Goal: Information Seeking & Learning: Find specific fact

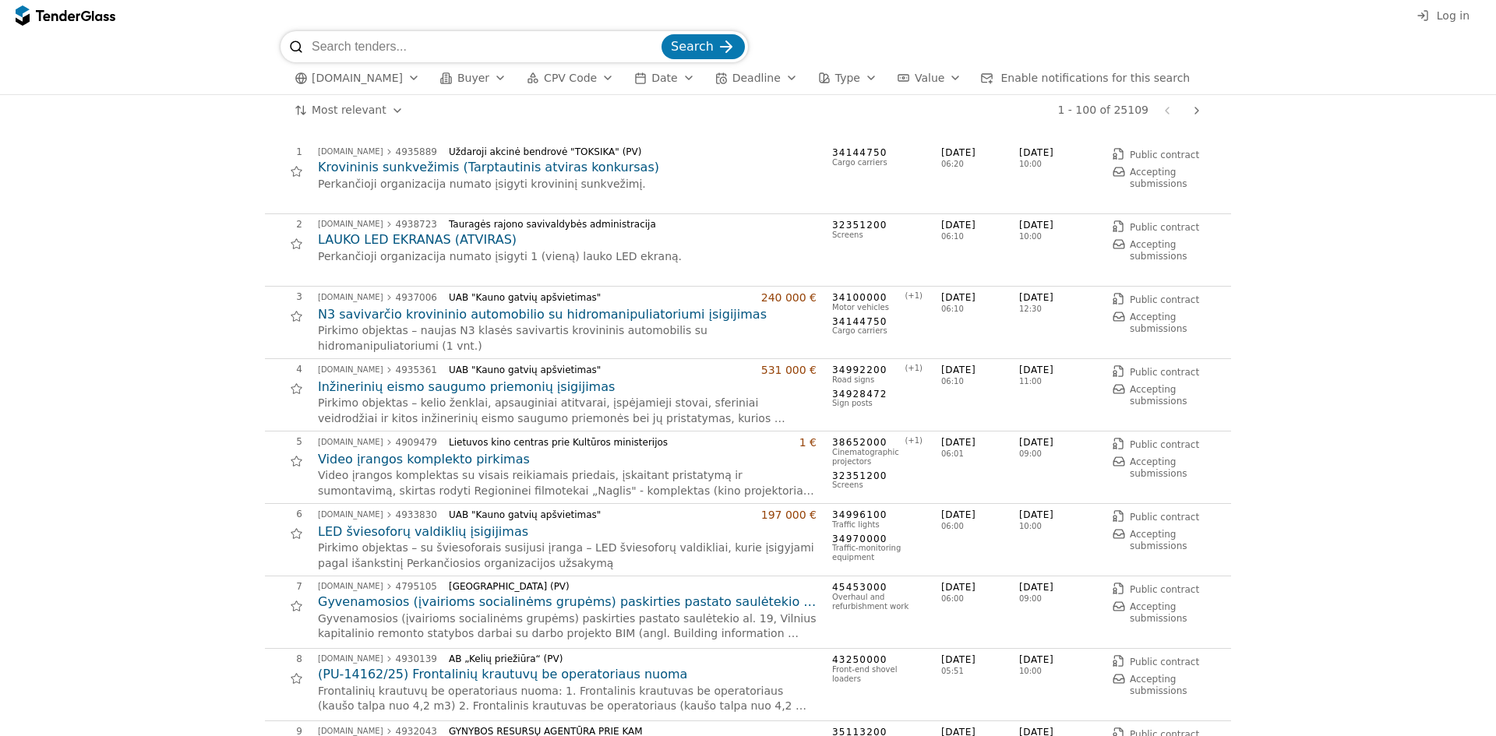
scroll to position [234, 0]
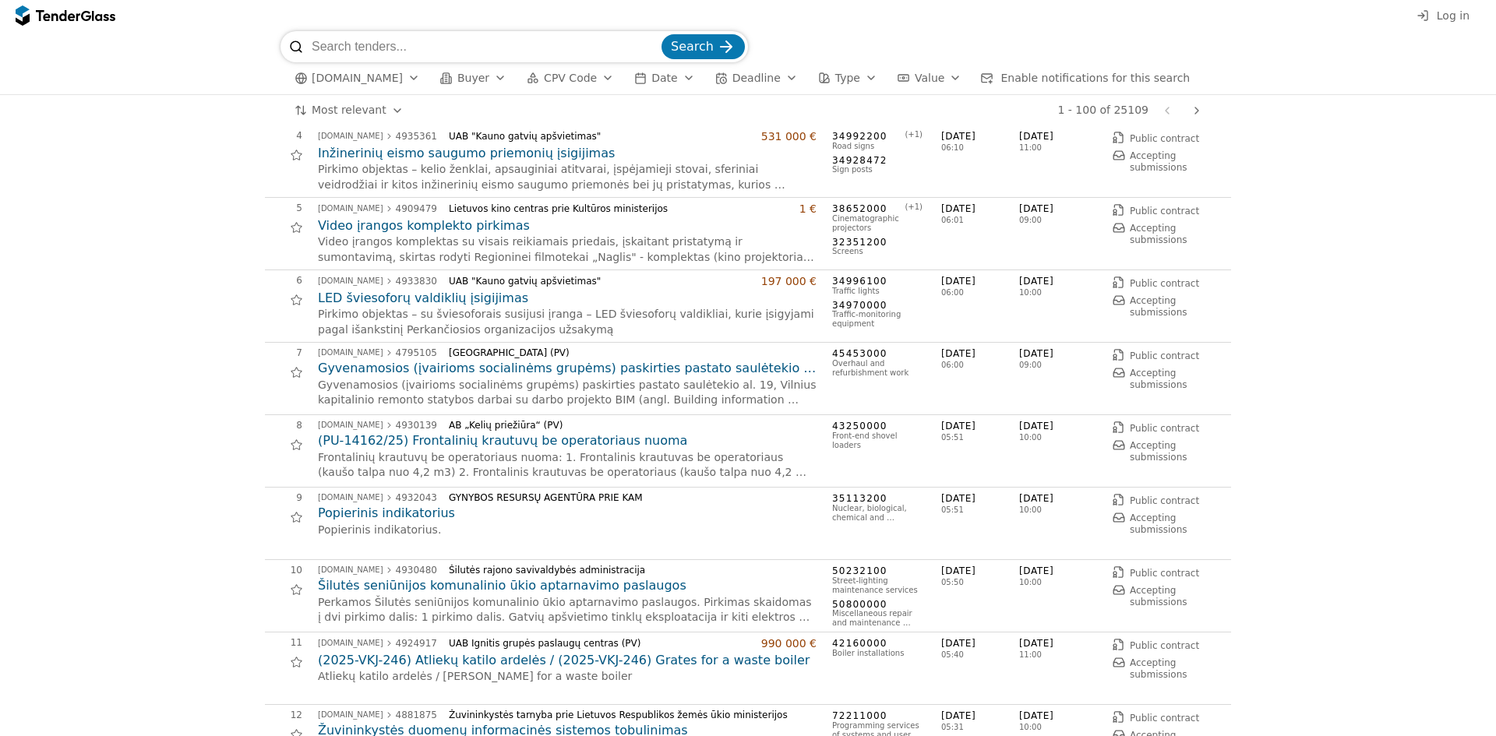
click at [440, 41] on input "search" at bounding box center [485, 46] width 347 height 31
type input "K"
type input "KARALIAUS [PERSON_NAME]"
click at [662, 34] on button "Search" at bounding box center [703, 46] width 83 height 25
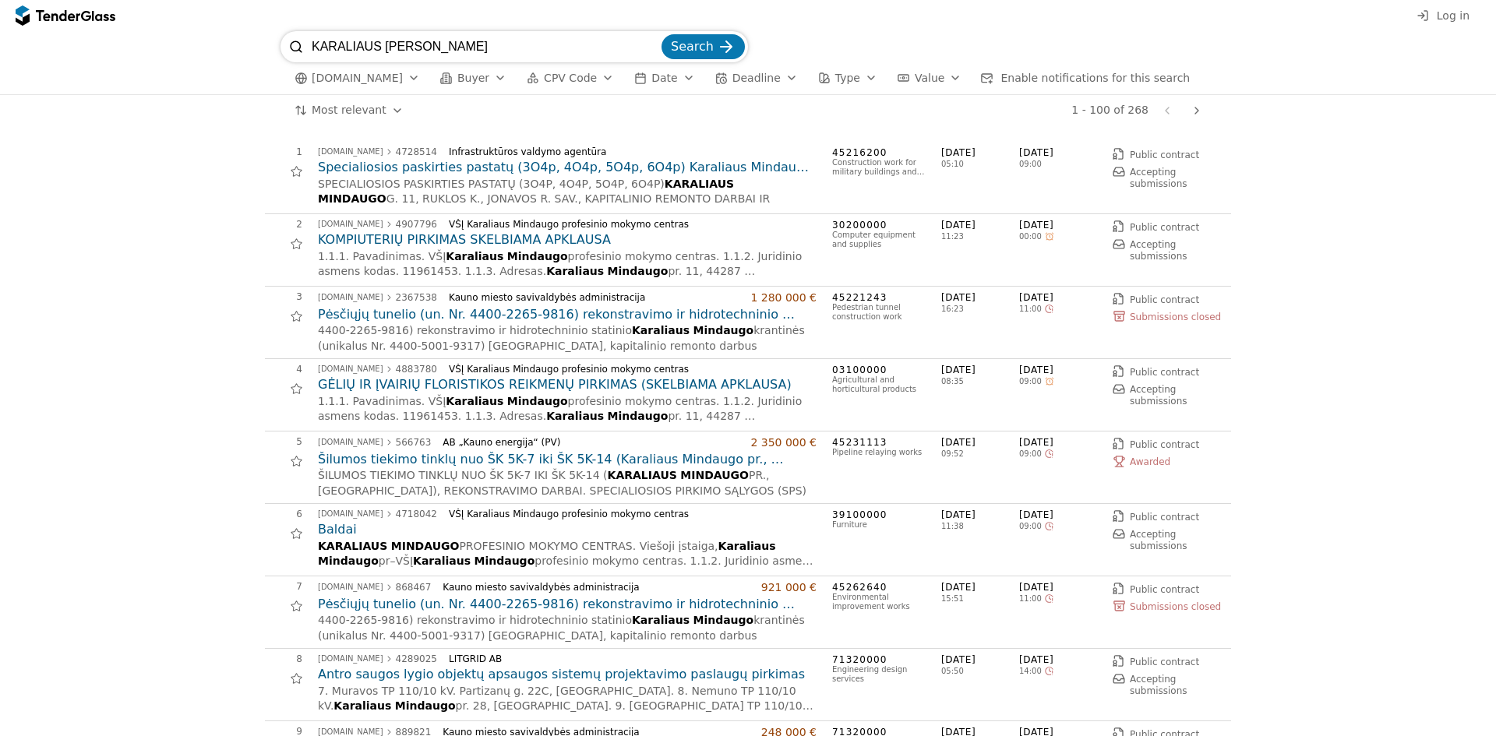
click at [498, 32] on input "KARALIAUS [PERSON_NAME]" at bounding box center [485, 46] width 347 height 31
type input "KARALIAUS [PERSON_NAME] PROFESINIO"
click at [694, 51] on span "Search" at bounding box center [692, 46] width 43 height 15
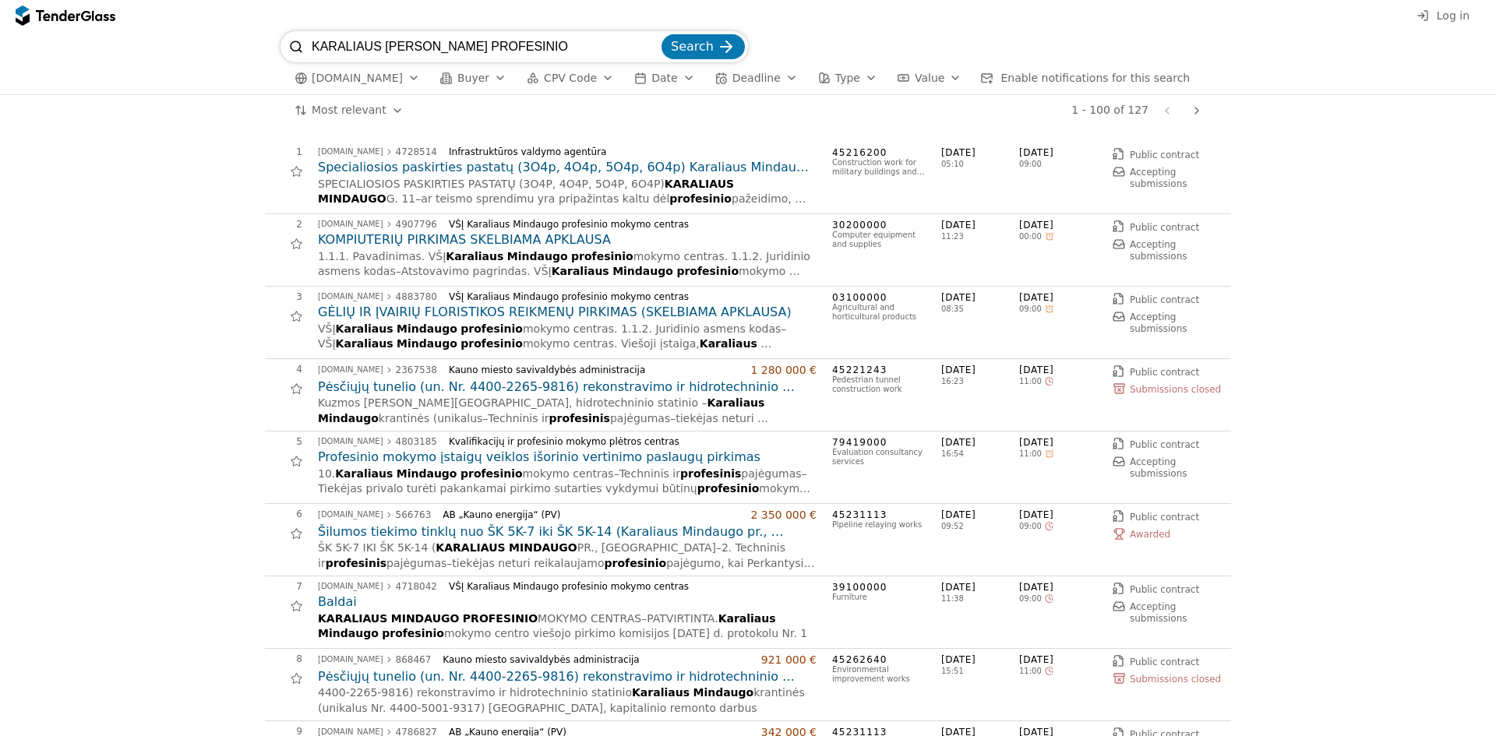
click at [503, 246] on h2 "KOMPIUTERIŲ PIRKIMAS SKELBIAMA APKLAUSA" at bounding box center [567, 239] width 499 height 17
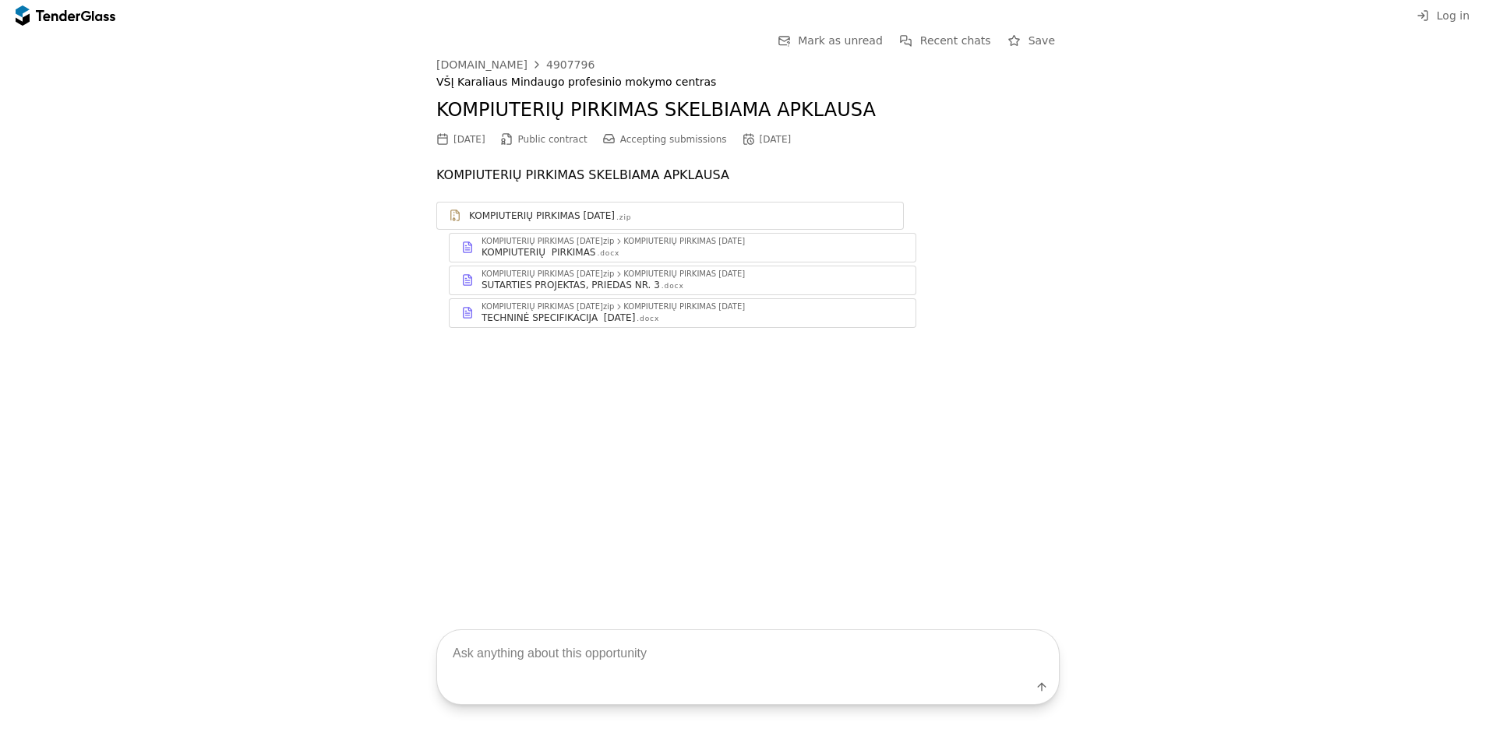
click at [540, 255] on div "KOMPIUTERIŲ PIRKIMAS" at bounding box center [539, 252] width 114 height 12
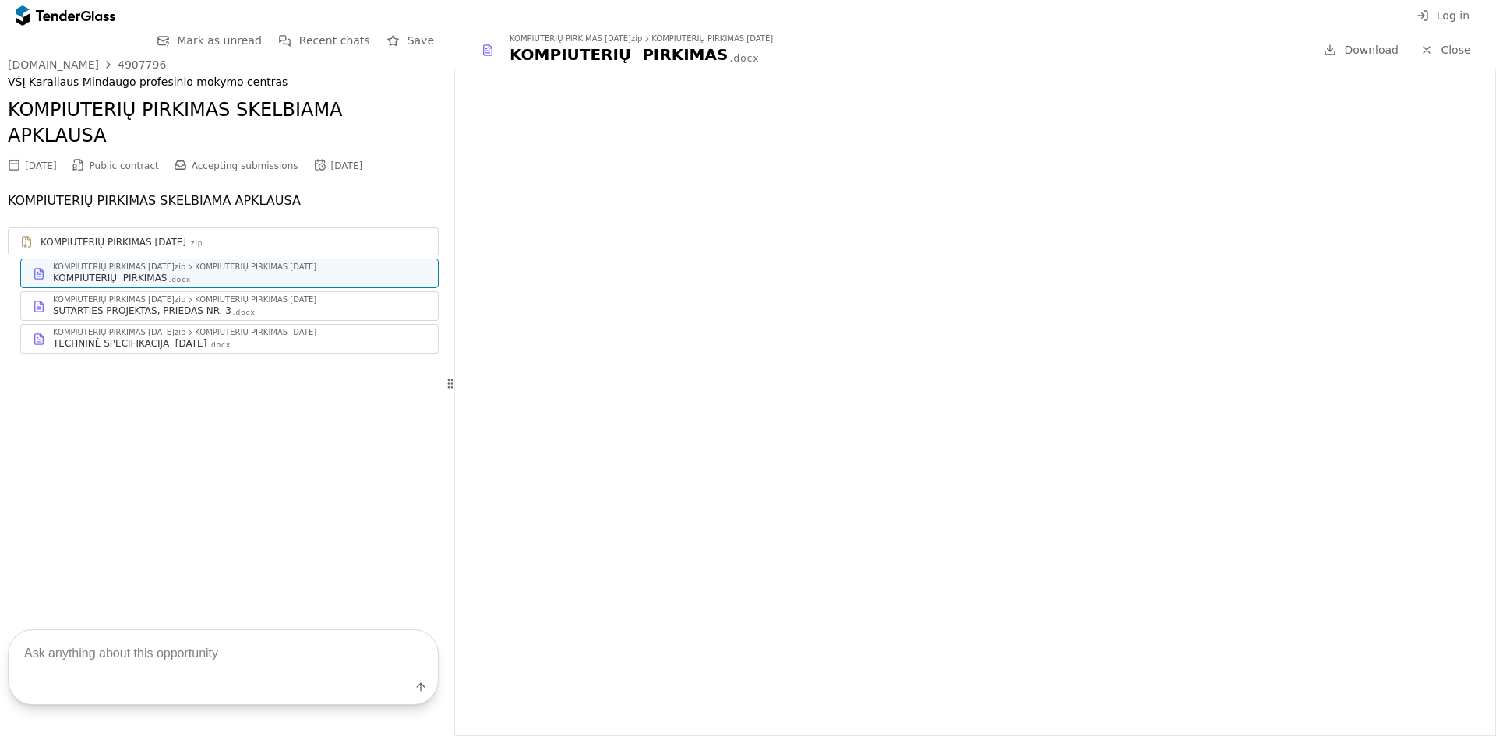
click at [113, 305] on div "SUTARTIES PROJEKTAS, PRIEDAS NR. 3" at bounding box center [142, 311] width 178 height 12
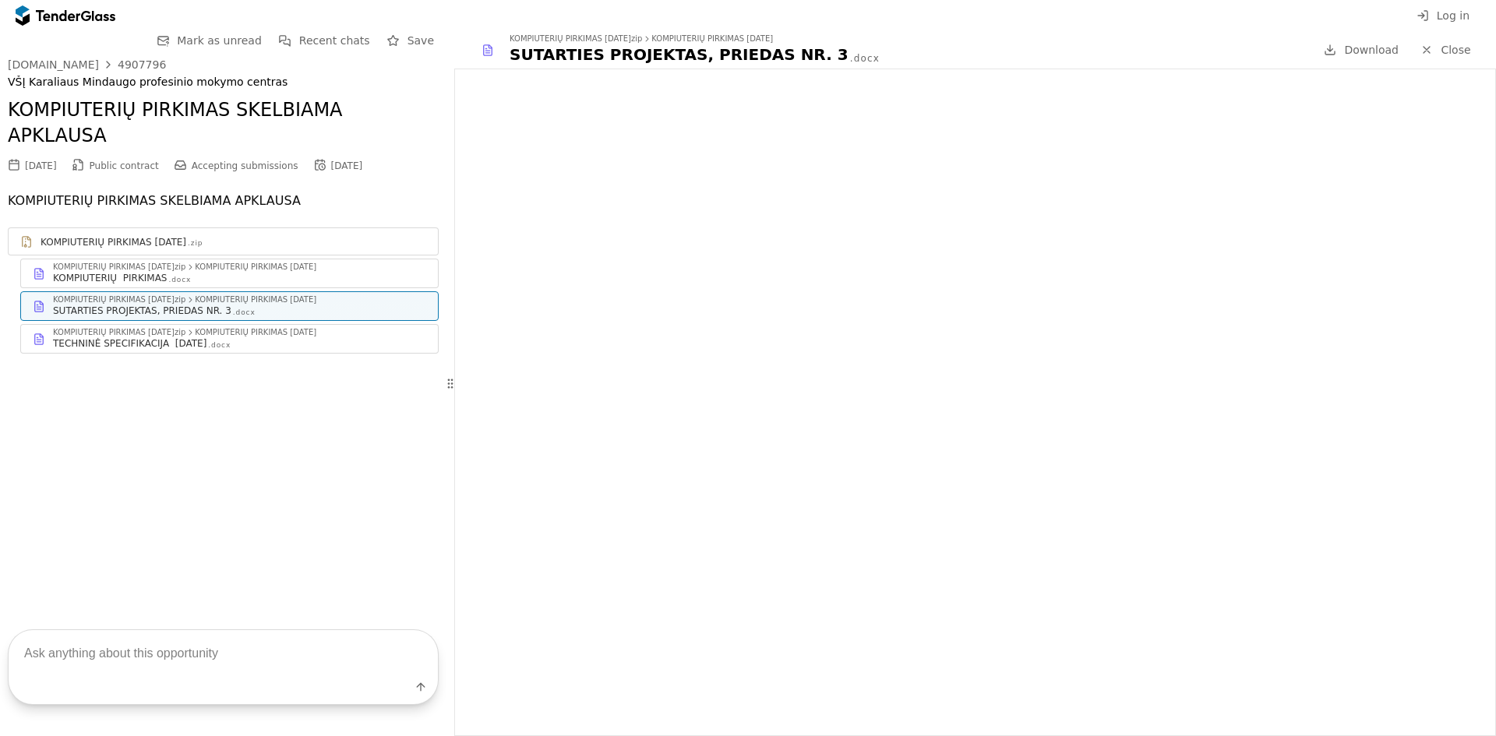
click at [252, 337] on div "TECHNINĖ SPECIFIKACIJA [DATE]docx" at bounding box center [239, 343] width 373 height 12
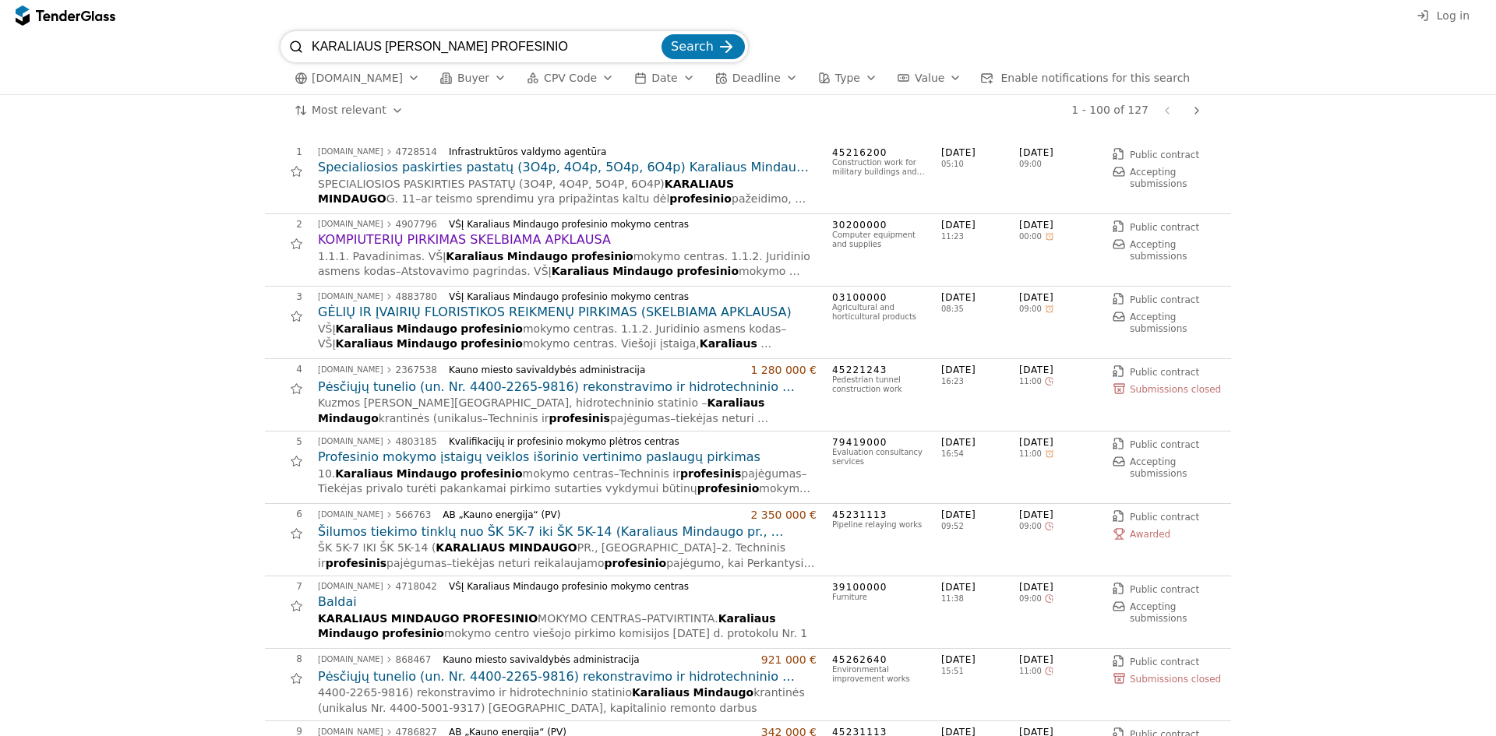
drag, startPoint x: 541, startPoint y: 49, endPoint x: -9, endPoint y: 46, distance: 550.2
click at [0, 46] on html "Log in KARALIAUS MINDAUGO PROFESINIO Search [DOMAIN_NAME] Buyer CPV Code Date D…" at bounding box center [748, 368] width 1496 height 736
type input "NEŠIOJAMI KOMPIUTERIAI"
click at [662, 34] on button "Search" at bounding box center [703, 46] width 83 height 25
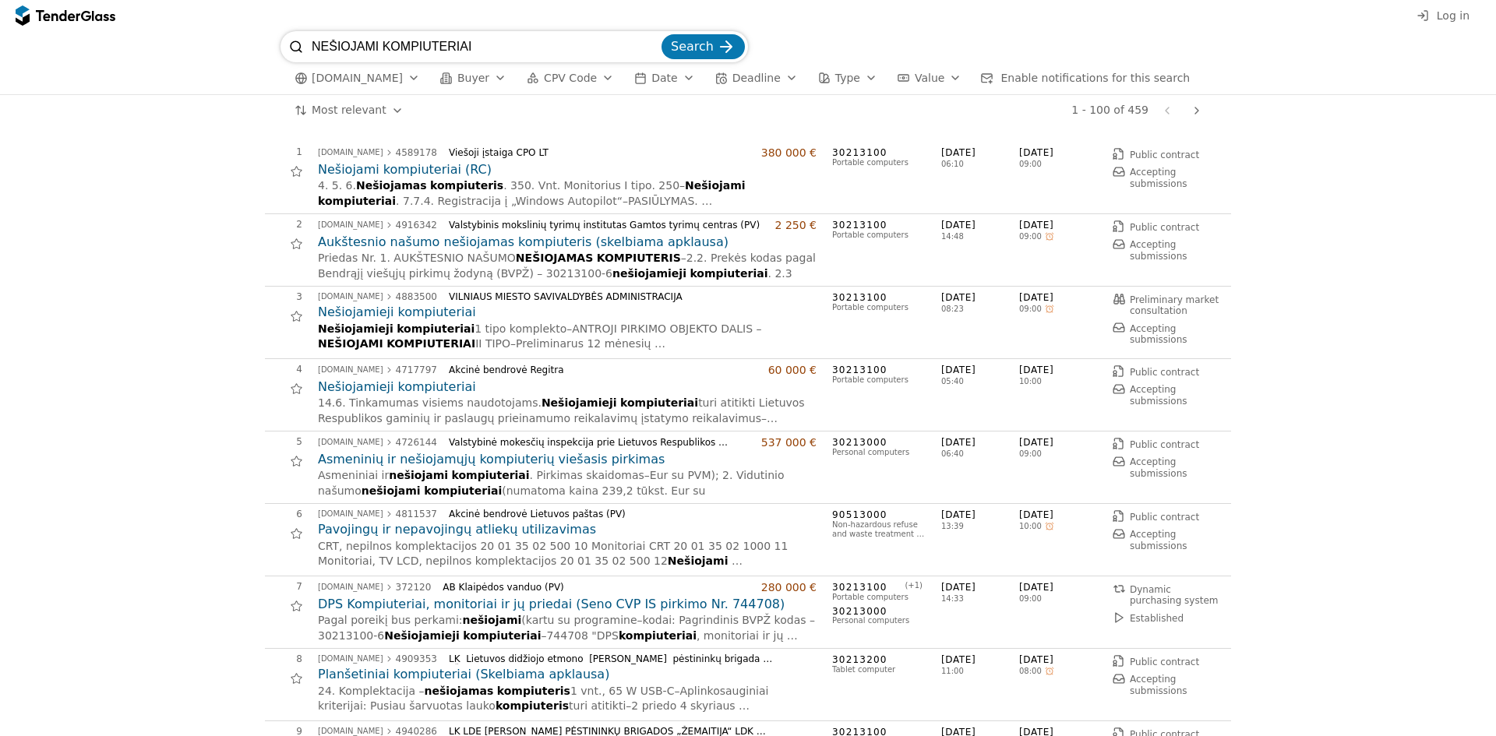
click at [394, 170] on h2 "Nešiojami kompiuteriai (RC)" at bounding box center [567, 169] width 499 height 17
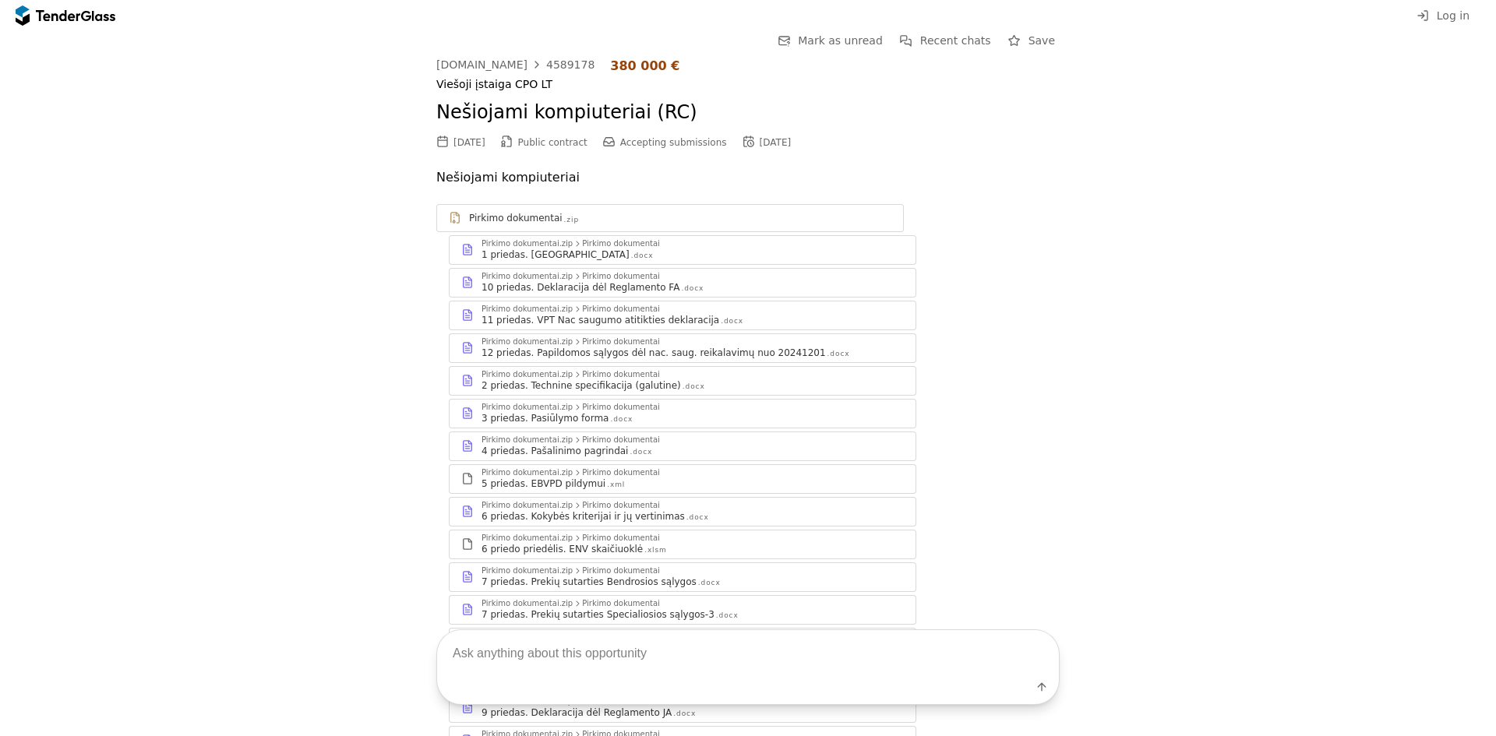
click at [624, 381] on div "2 priedas. Technine specifikacija (galutine)" at bounding box center [582, 386] width 200 height 12
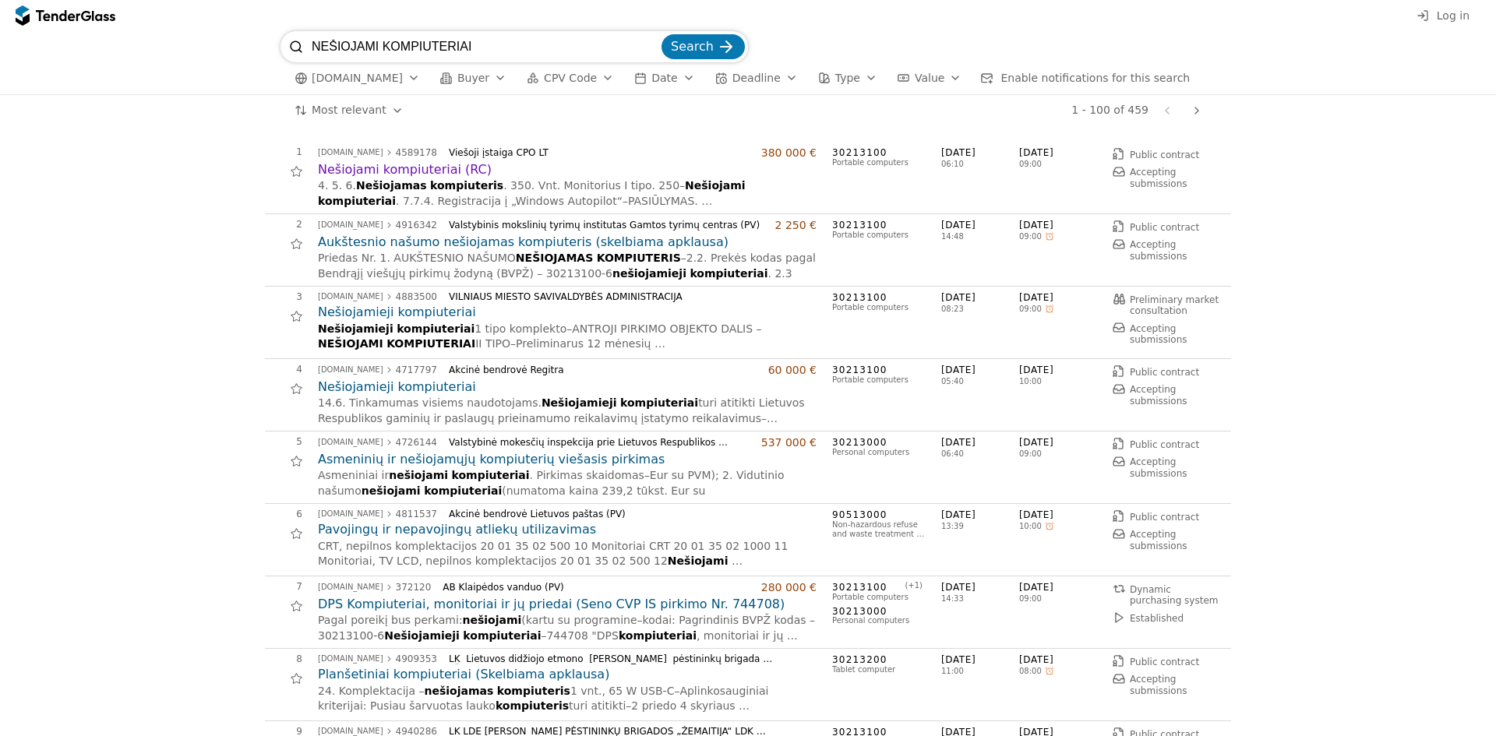
click at [408, 315] on h2 "Nešiojamieji kompiuteriai" at bounding box center [567, 312] width 499 height 17
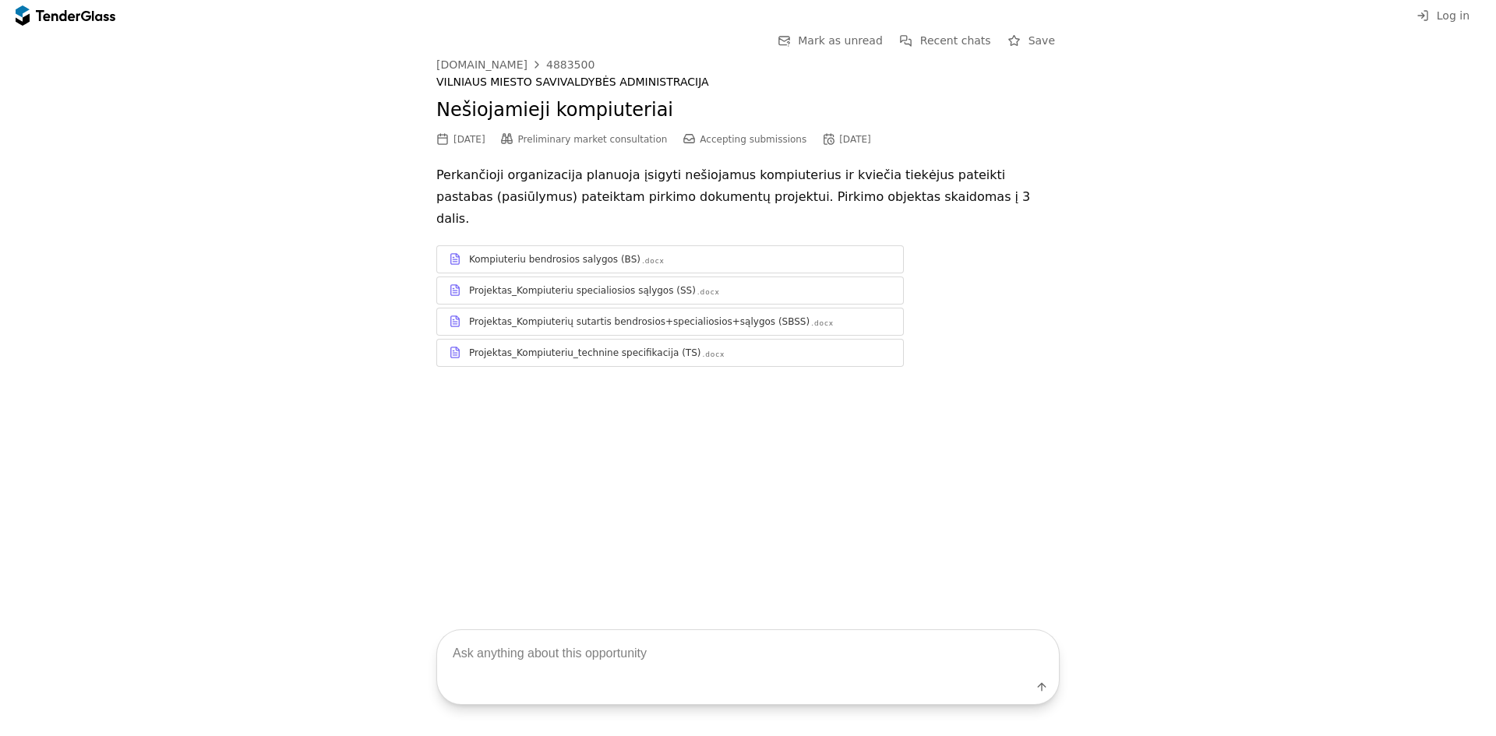
click at [637, 347] on div "Projektas_Kompiuteriu_technine specifikacija (TS)" at bounding box center [584, 353] width 231 height 12
